Goal: Transaction & Acquisition: Purchase product/service

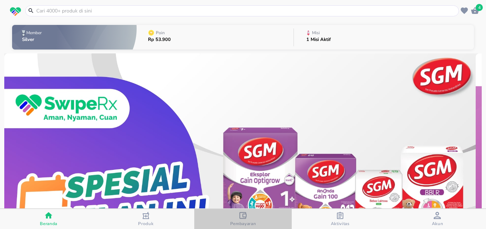
click at [247, 218] on div "Pembayaran" at bounding box center [243, 218] width 26 height 15
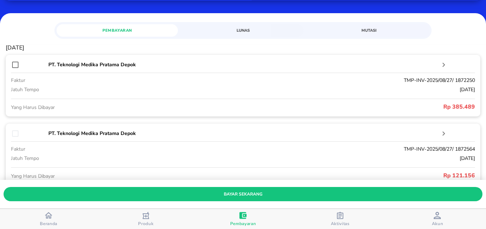
scroll to position [94, 0]
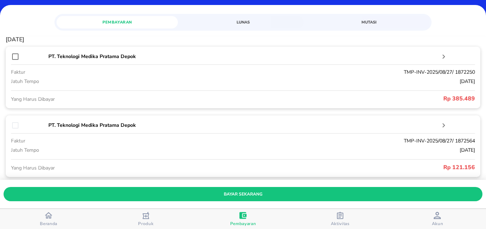
click at [16, 57] on input "checkbox" at bounding box center [15, 56] width 9 height 9
checkbox input "true"
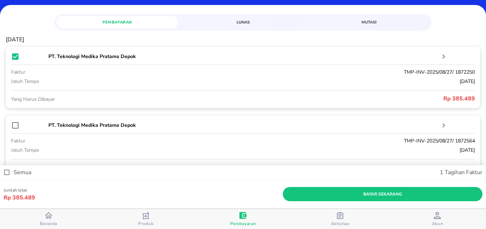
click at [17, 125] on input "checkbox" at bounding box center [15, 125] width 9 height 9
checkbox input "true"
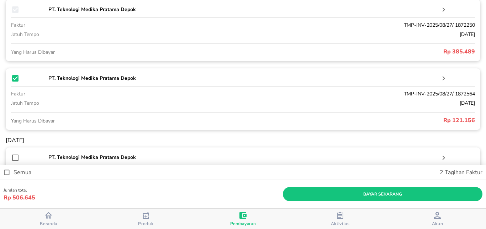
scroll to position [188, 0]
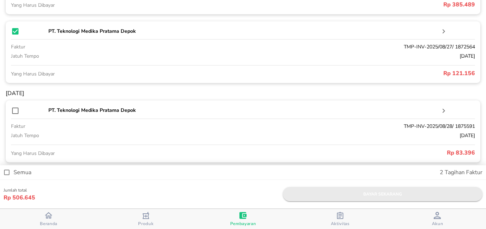
click at [350, 195] on span "bayar sekarang" at bounding box center [382, 193] width 188 height 7
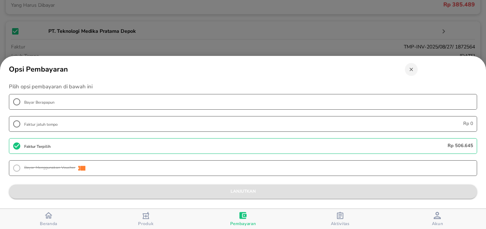
click at [256, 187] on span "lanjutkan" at bounding box center [243, 190] width 456 height 7
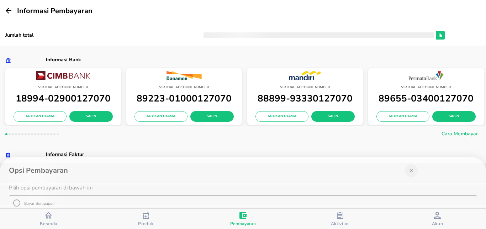
scroll to position [234, 0]
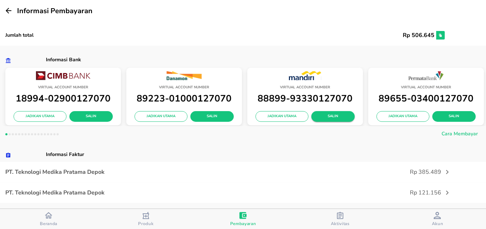
click at [331, 114] on span "Salin" at bounding box center [333, 116] width 32 height 6
click at [10, 11] on icon "button" at bounding box center [8, 10] width 9 height 9
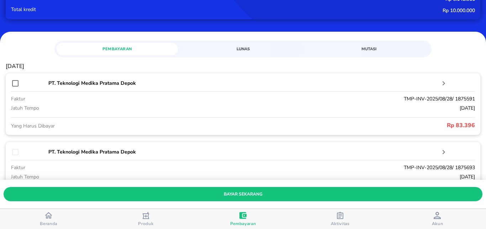
scroll to position [0, 0]
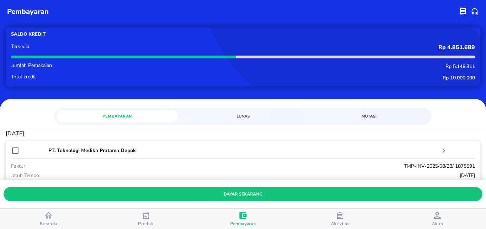
click at [52, 218] on div "button" at bounding box center [48, 215] width 7 height 9
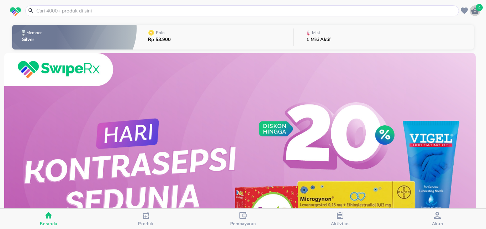
click at [474, 8] on icon "button" at bounding box center [475, 10] width 8 height 7
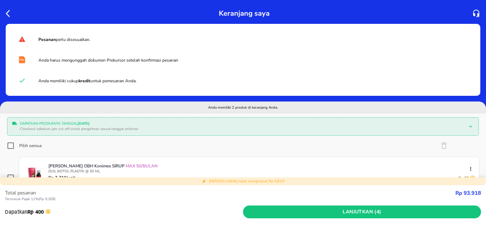
click at [5, 14] on div at bounding box center [10, 12] width 13 height 11
click at [11, 15] on icon "button" at bounding box center [10, 13] width 9 height 9
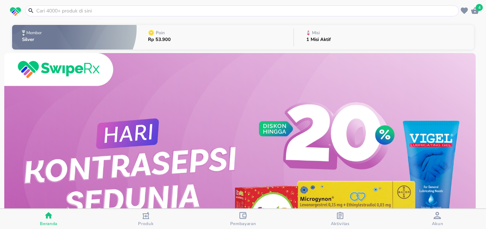
click at [53, 14] on input "text" at bounding box center [246, 10] width 421 height 7
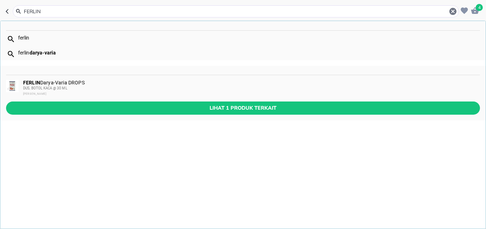
type input "FERLIN"
click at [67, 85] on div "[PERSON_NAME]-Varia DROPS DUS, BOTOL KACA @ 30 ML Darya Varia" at bounding box center [251, 88] width 456 height 17
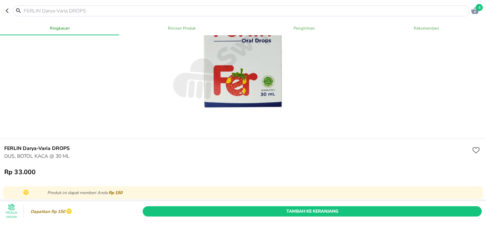
scroll to position [94, 0]
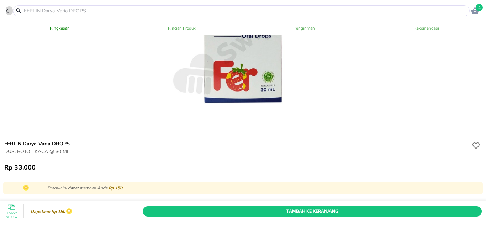
click at [7, 12] on icon "button" at bounding box center [7, 11] width 3 height 5
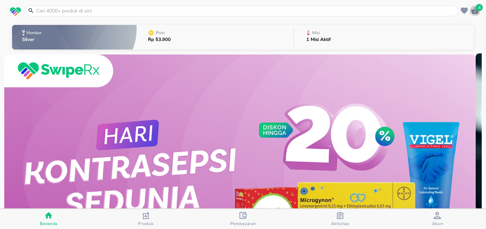
click at [478, 11] on icon "button" at bounding box center [474, 10] width 9 height 9
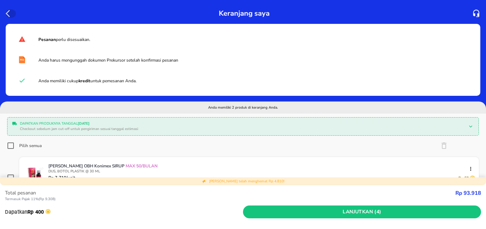
click at [9, 11] on icon "button" at bounding box center [8, 13] width 4 height 7
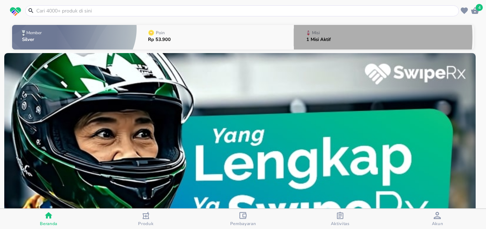
click at [330, 37] on div "Misi 1 Misi Aktif" at bounding box center [318, 37] width 32 height 25
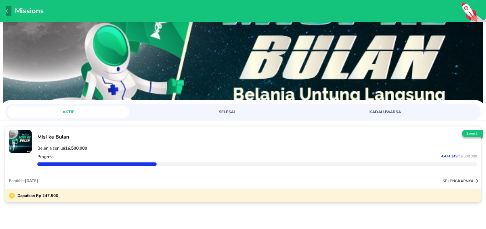
click at [9, 10] on icon "button" at bounding box center [9, 11] width 6 height 6
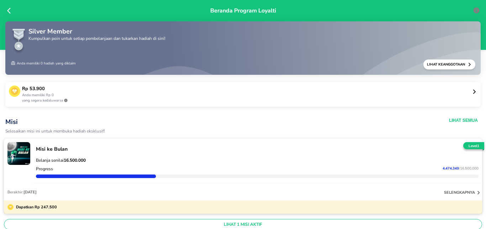
click at [10, 11] on icon at bounding box center [10, 10] width 7 height 7
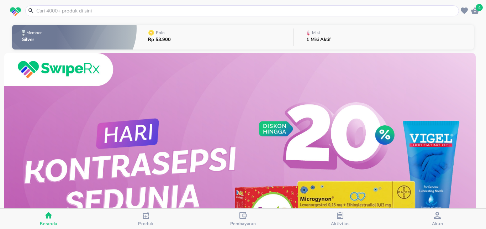
click at [61, 12] on input "text" at bounding box center [246, 10] width 421 height 7
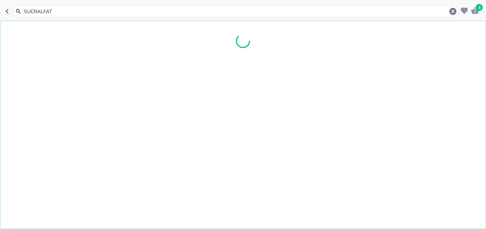
type input "[MEDICAL_DATA]"
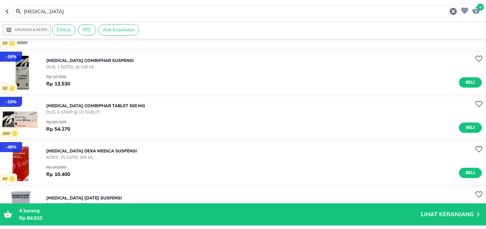
scroll to position [47, 0]
